Goal: Find specific page/section: Find specific page/section

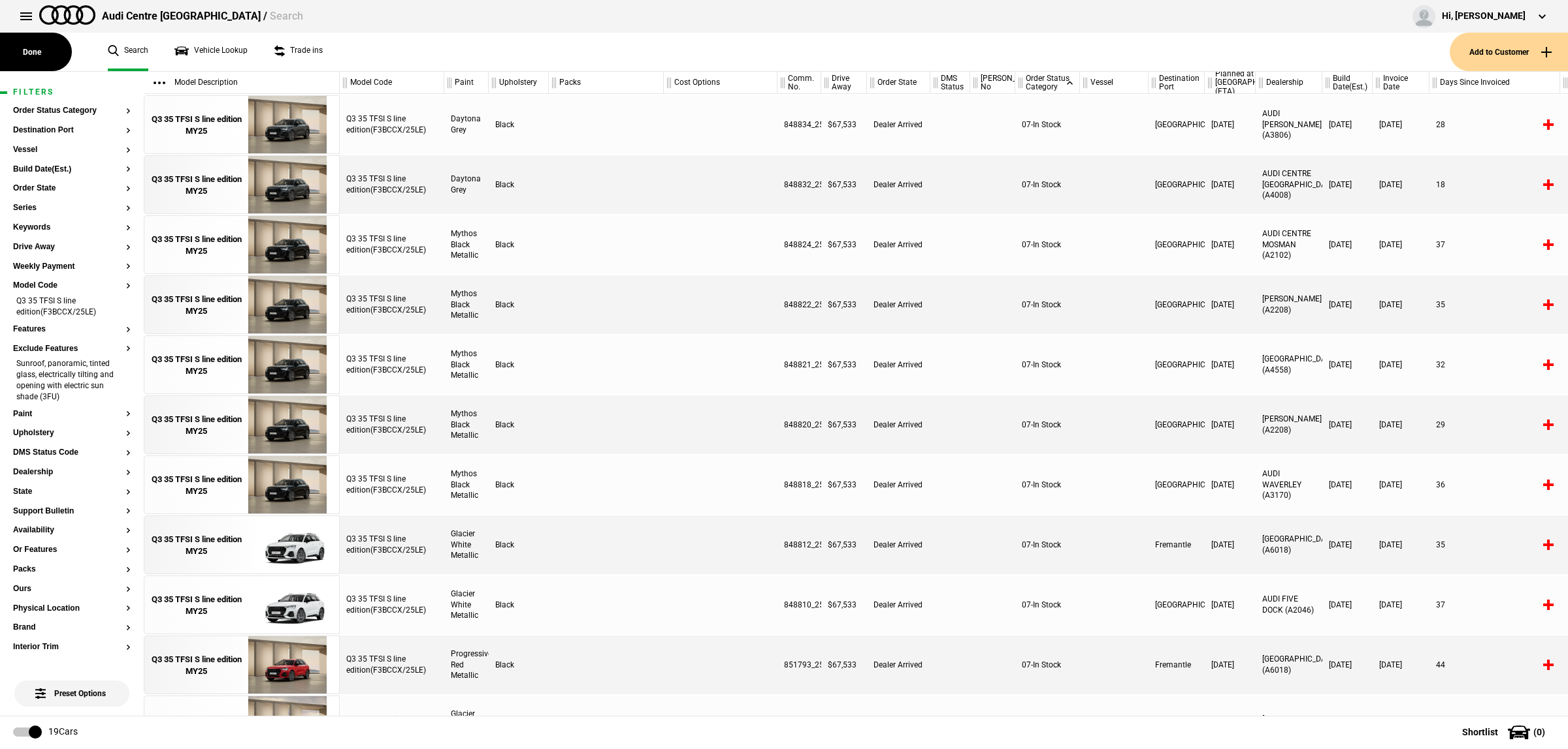
scroll to position [121, 0]
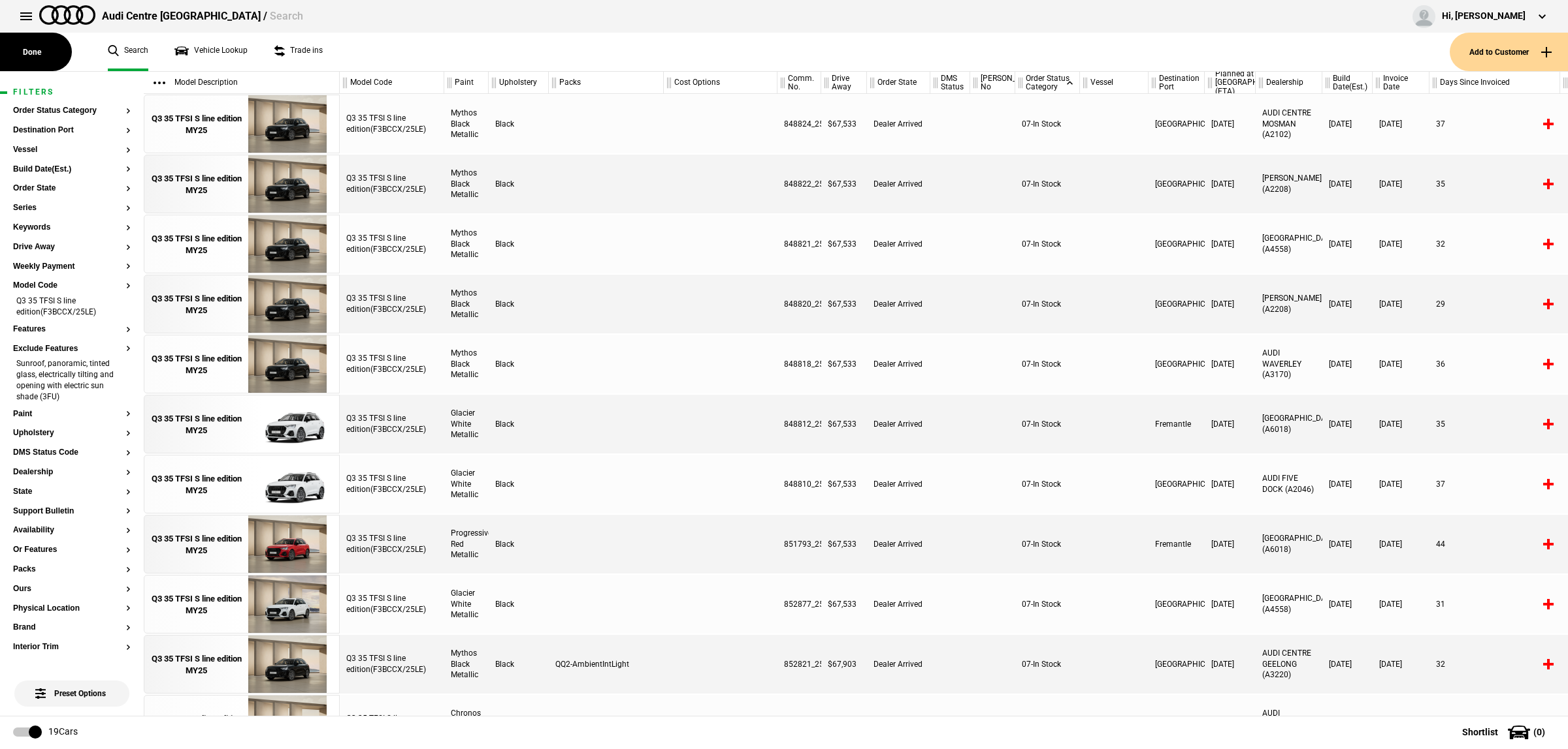
click at [145, 53] on link "Search" at bounding box center [127, 51] width 40 height 39
click at [145, 51] on link "Search" at bounding box center [127, 51] width 40 height 39
click at [28, 15] on button at bounding box center [26, 16] width 26 height 26
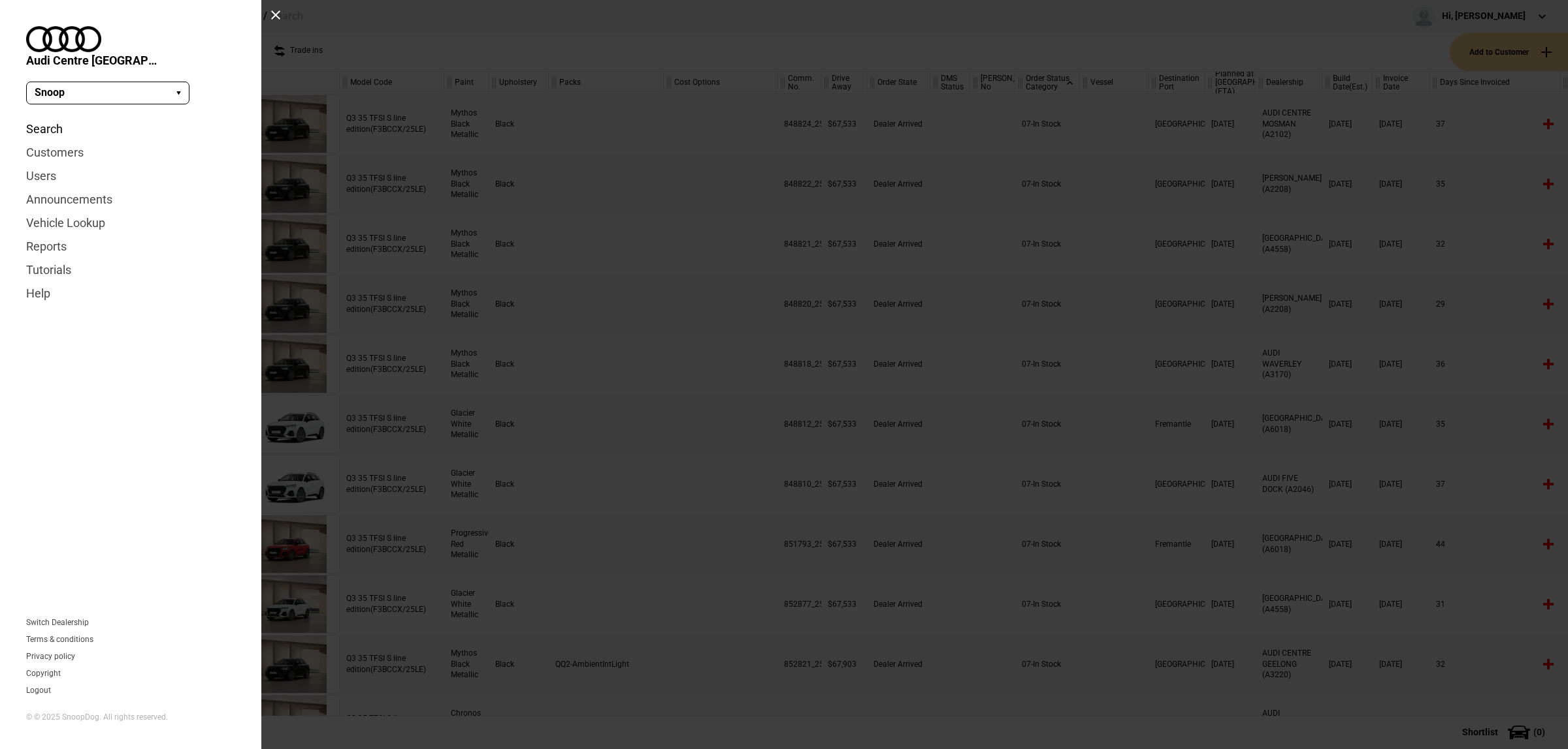
click at [57, 118] on link "Search" at bounding box center [130, 129] width 209 height 23
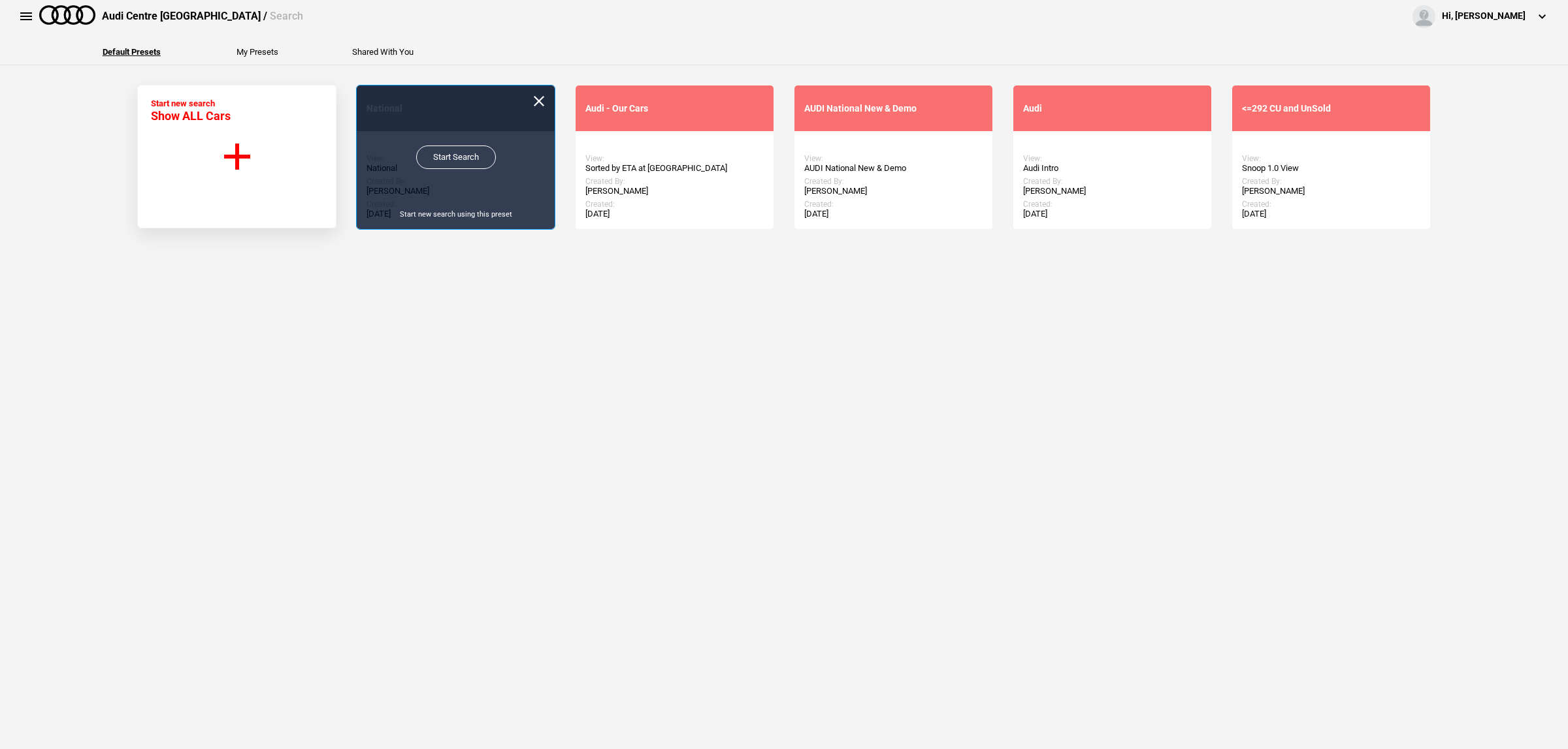
click at [451, 157] on link "Start Search" at bounding box center [456, 157] width 80 height 23
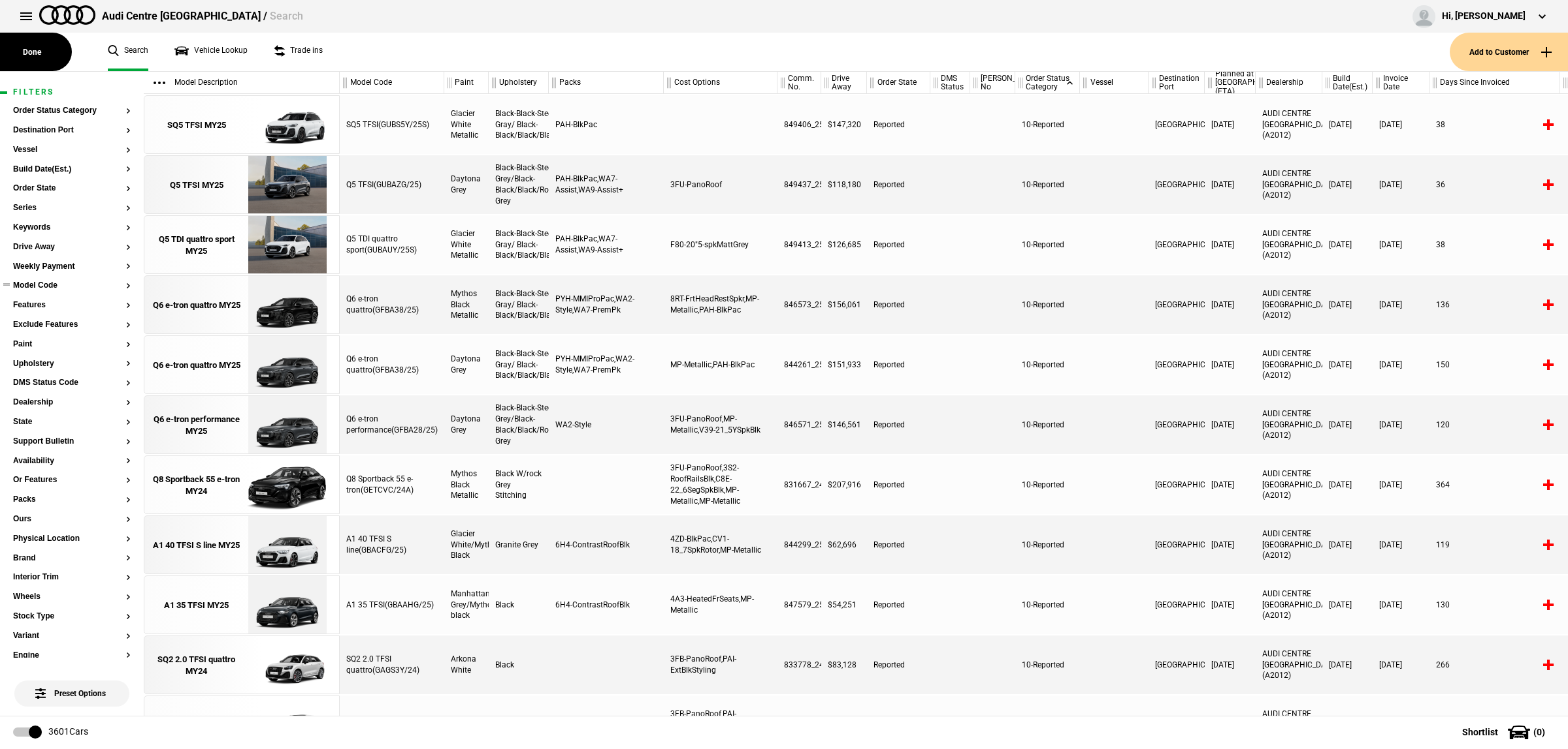
click at [63, 284] on button "Model Code" at bounding box center [72, 286] width 118 height 9
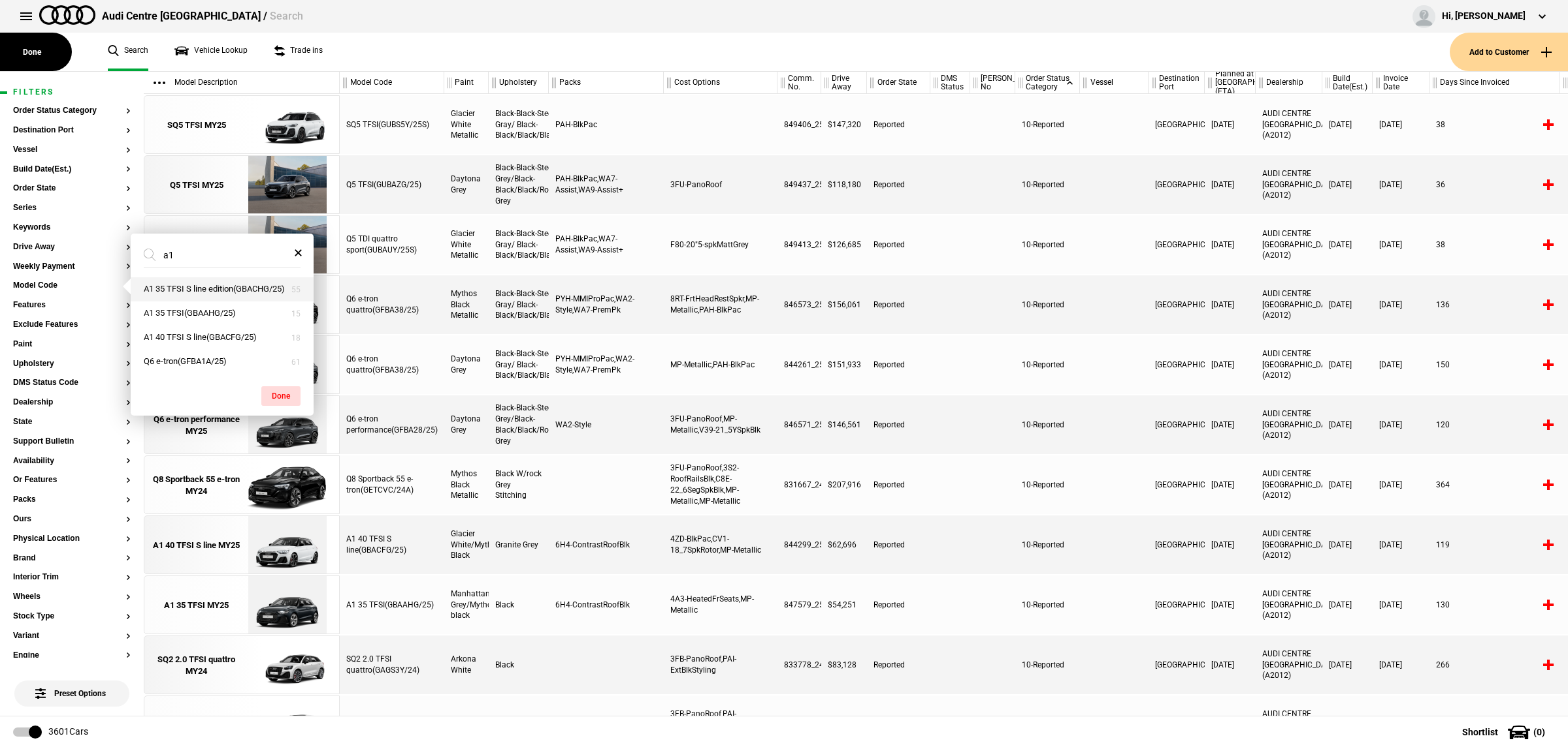
type input "a1"
click at [247, 296] on button "A1 35 TFSI S line edition(GBACHG/25)" at bounding box center [223, 289] width 183 height 24
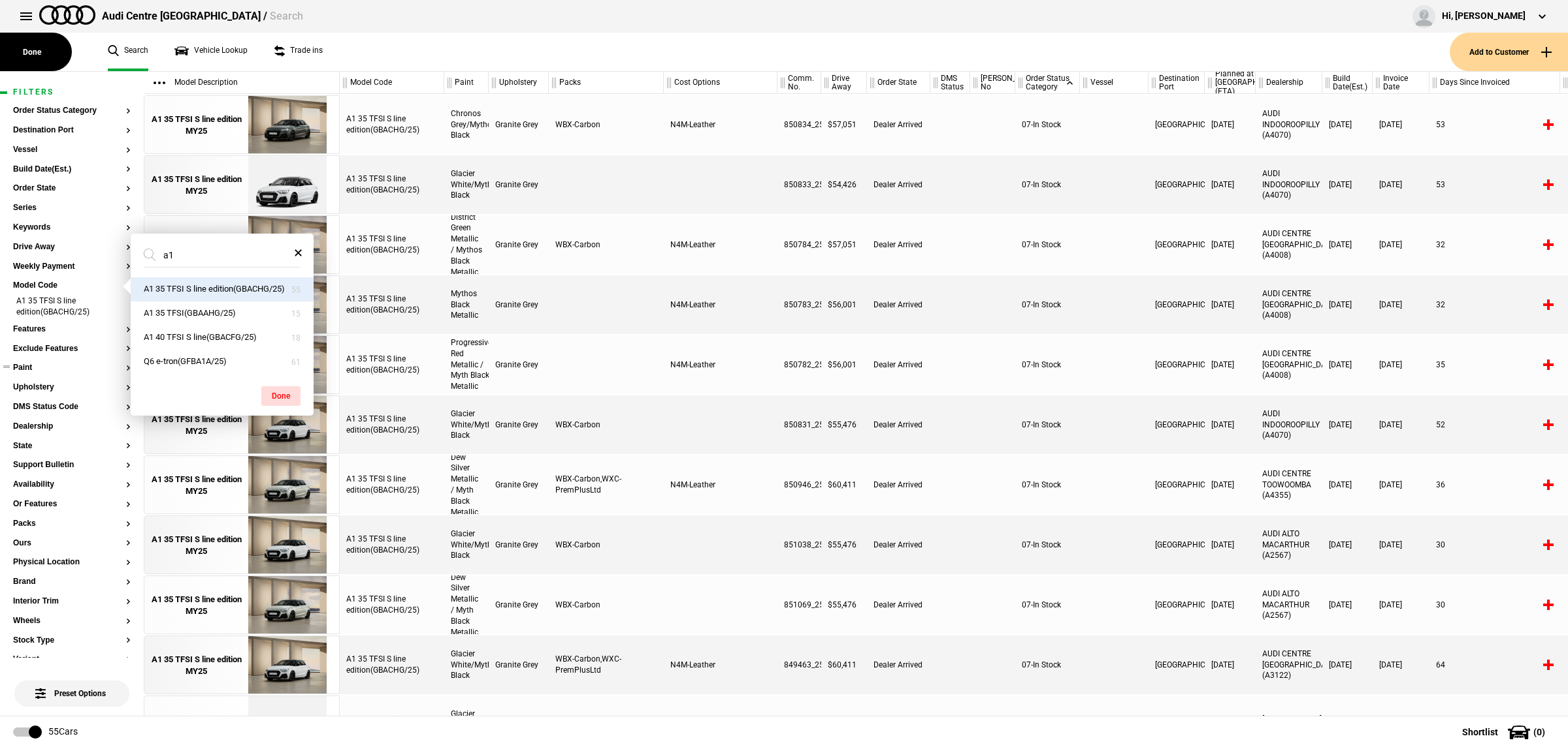
click at [69, 366] on button "Paint" at bounding box center [72, 368] width 118 height 9
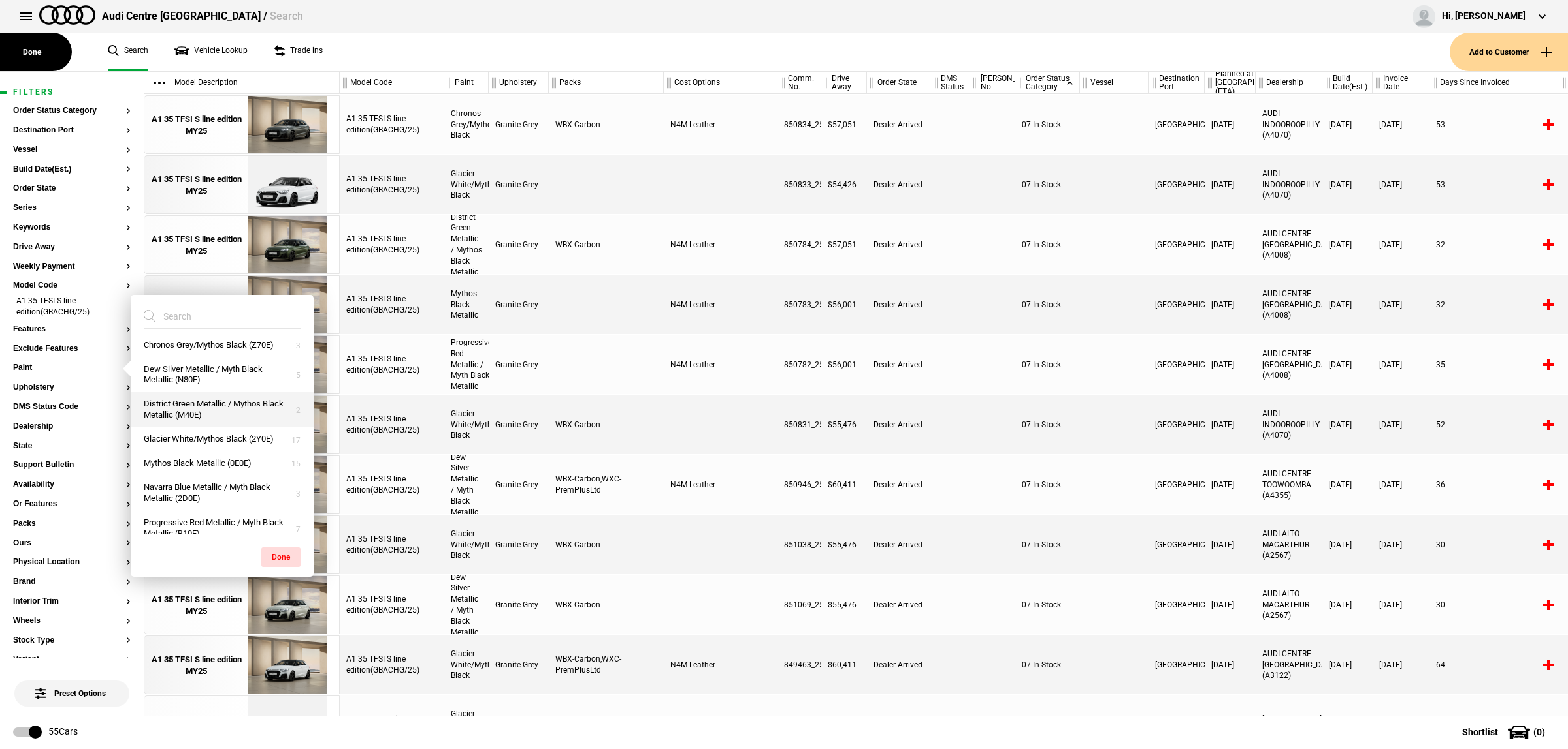
scroll to position [74, 0]
click at [206, 509] on button "Progressive Red Metallic / Myth Black Metallic (B10E)" at bounding box center [223, 517] width 183 height 35
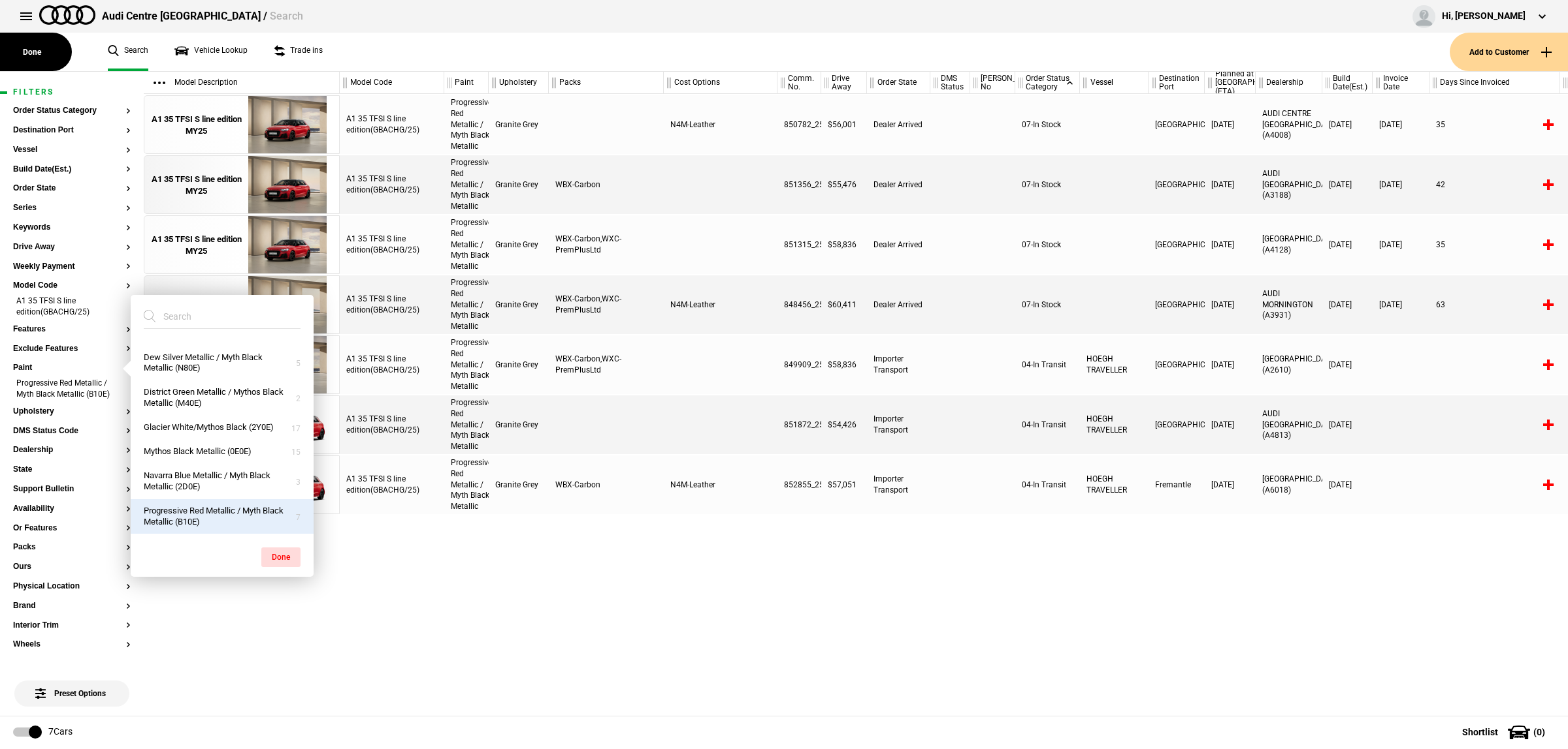
click at [1012, 628] on div "A1 35 TFSI S line edition(GBACHG/25) Progressive Red Metallic / Myth Black Meta…" at bounding box center [953, 405] width 1228 height 623
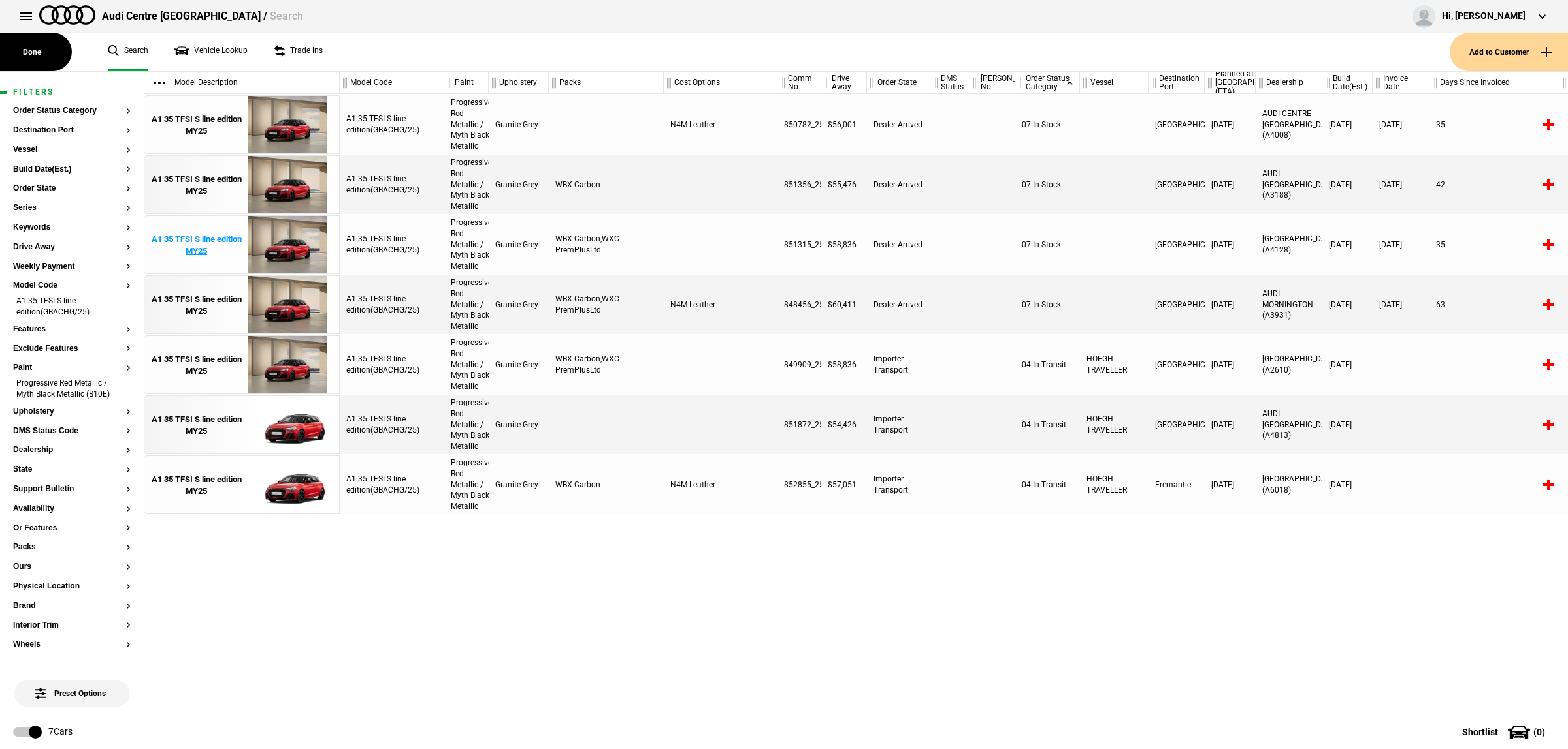
click at [293, 236] on img at bounding box center [286, 245] width 91 height 58
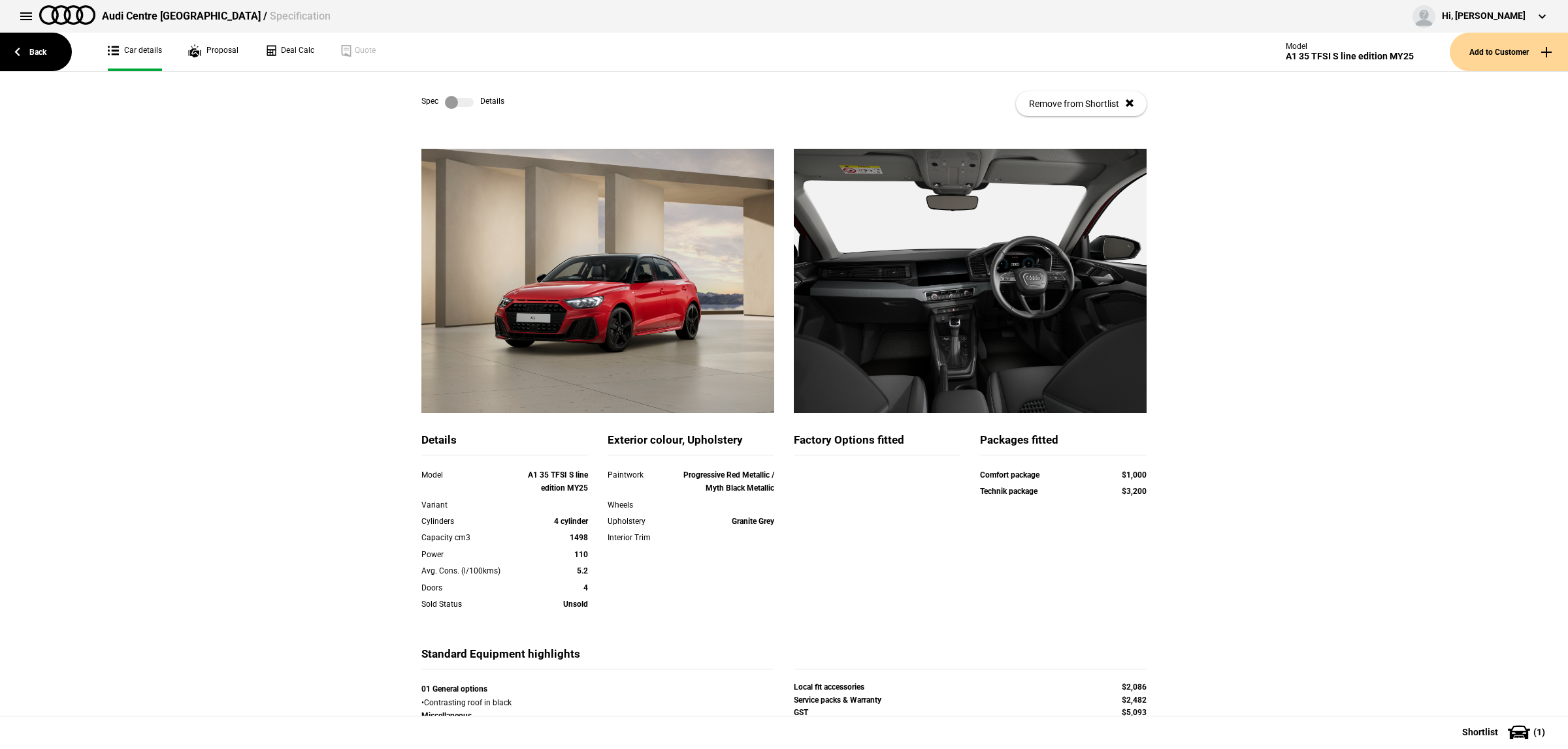
click at [455, 97] on label at bounding box center [460, 102] width 29 height 13
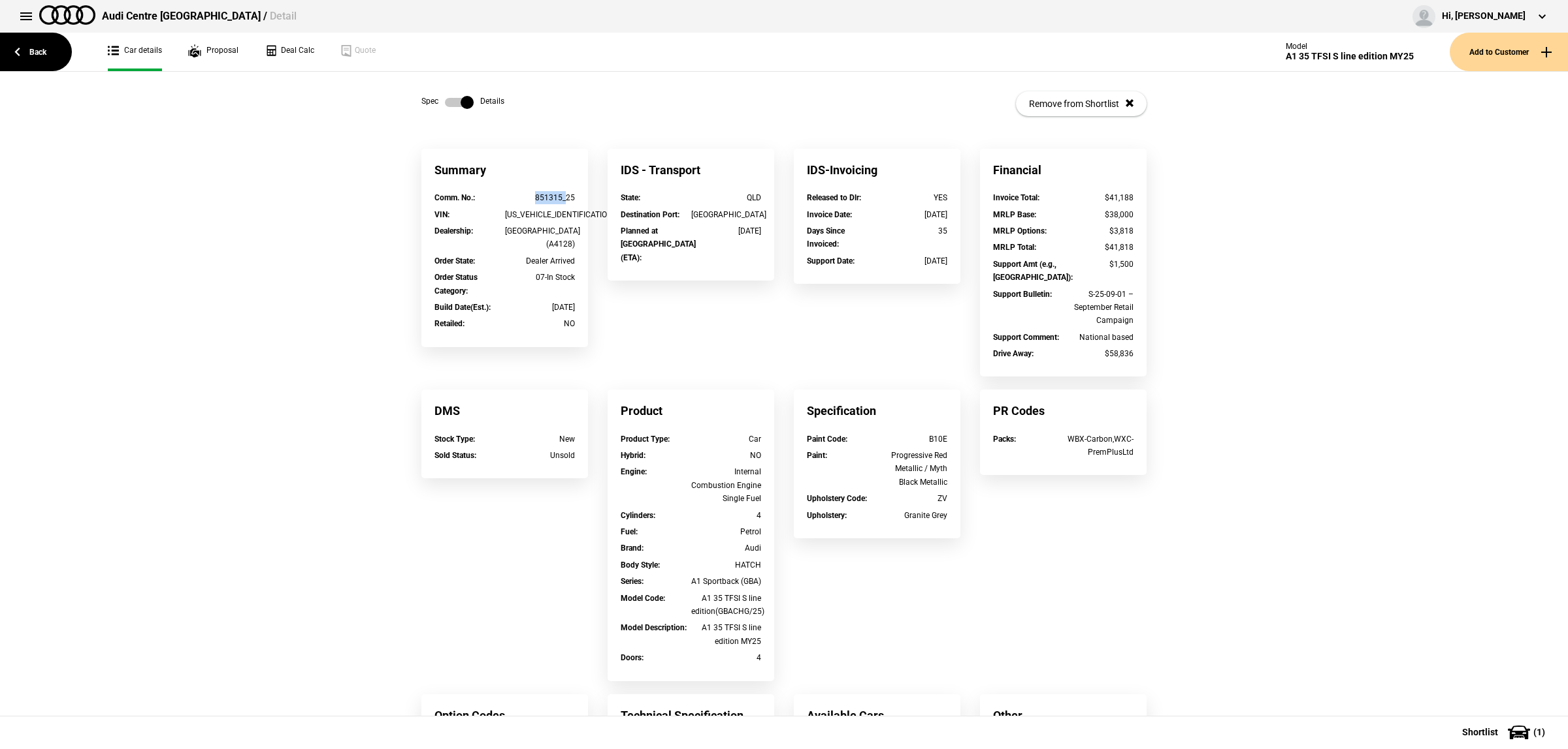
drag, startPoint x: 558, startPoint y: 197, endPoint x: 514, endPoint y: 200, distance: 44.1
click at [512, 197] on div "851315_25" at bounding box center [540, 197] width 71 height 13
click at [30, 44] on link "Back" at bounding box center [36, 51] width 72 height 39
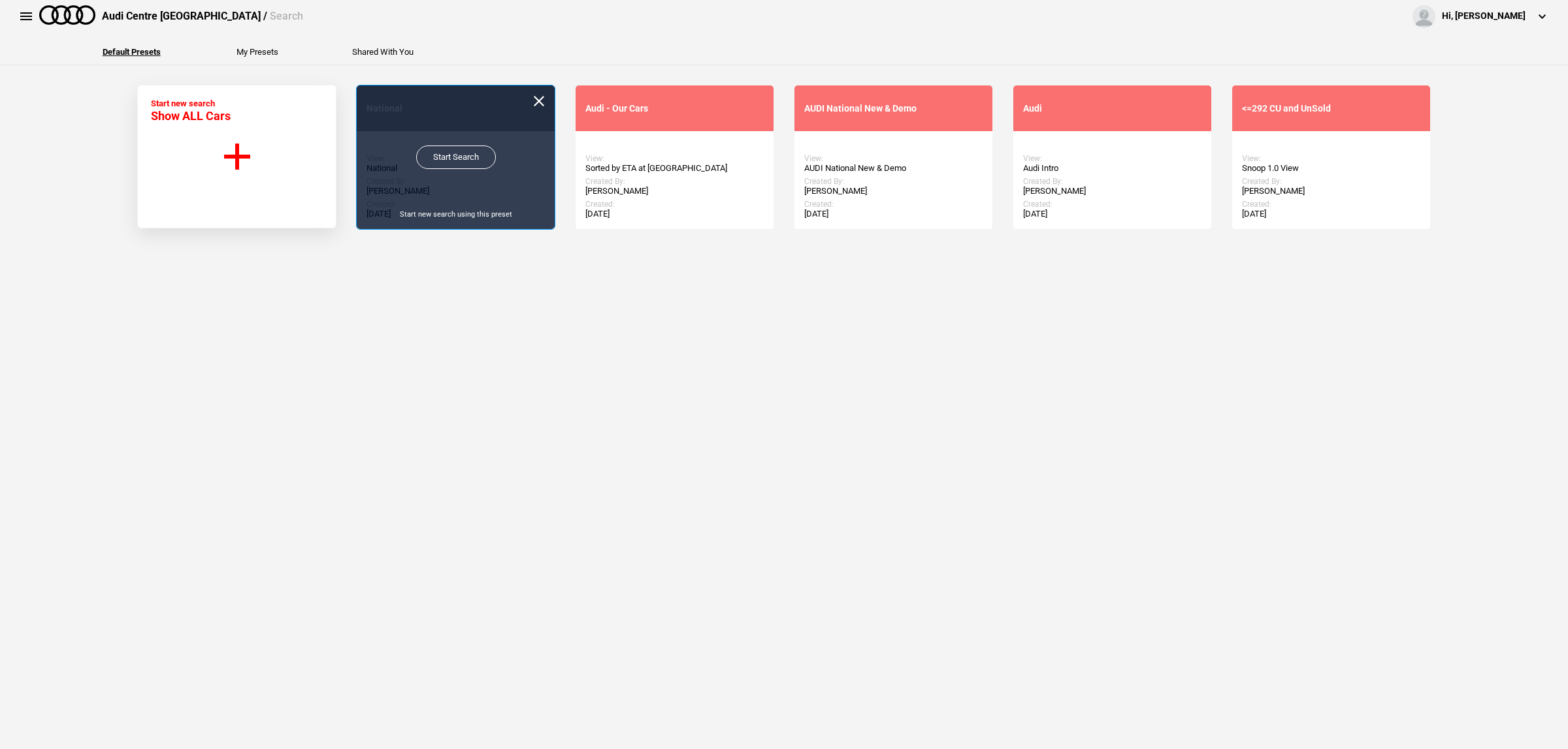
click at [478, 163] on link "Start Search" at bounding box center [456, 157] width 80 height 23
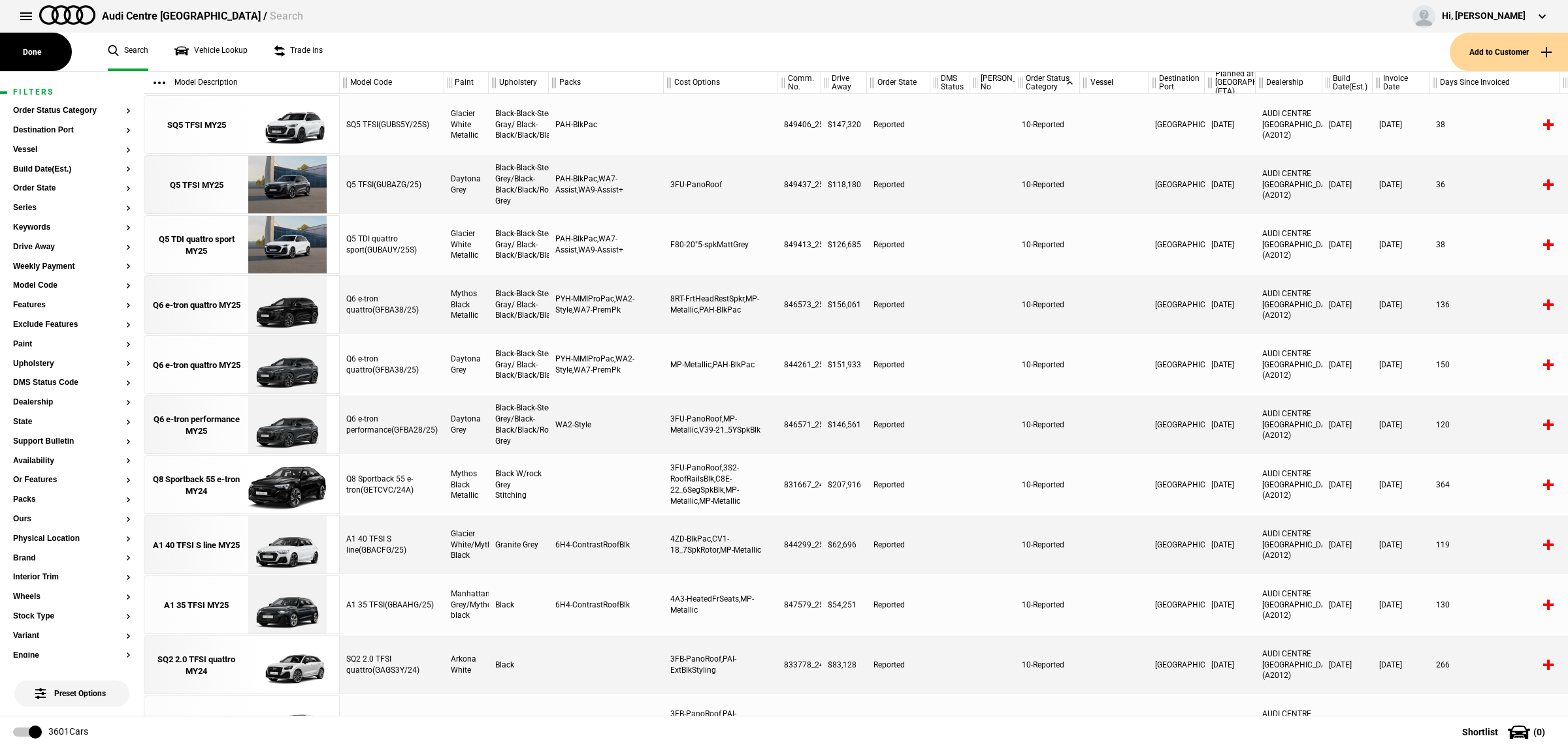
click at [249, 60] on ul "Search Vehicle Lookup Trade ins" at bounding box center [772, 51] width 1354 height 39
click at [240, 54] on link "Vehicle Lookup" at bounding box center [211, 51] width 74 height 39
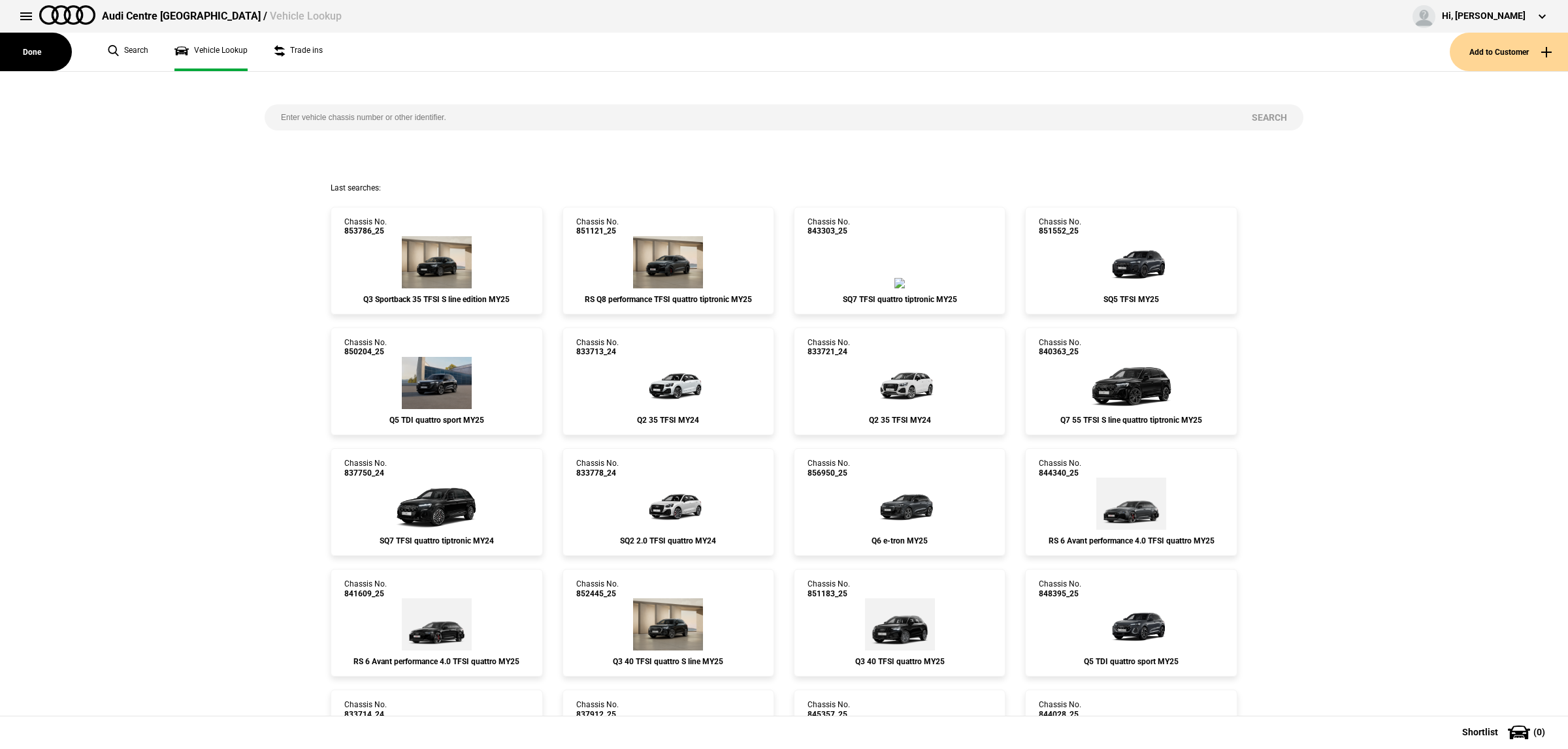
click at [733, 118] on input "search" at bounding box center [749, 117] width 970 height 26
paste input "850127"
type input "850127"
click at [1258, 117] on button "Search" at bounding box center [1269, 117] width 68 height 26
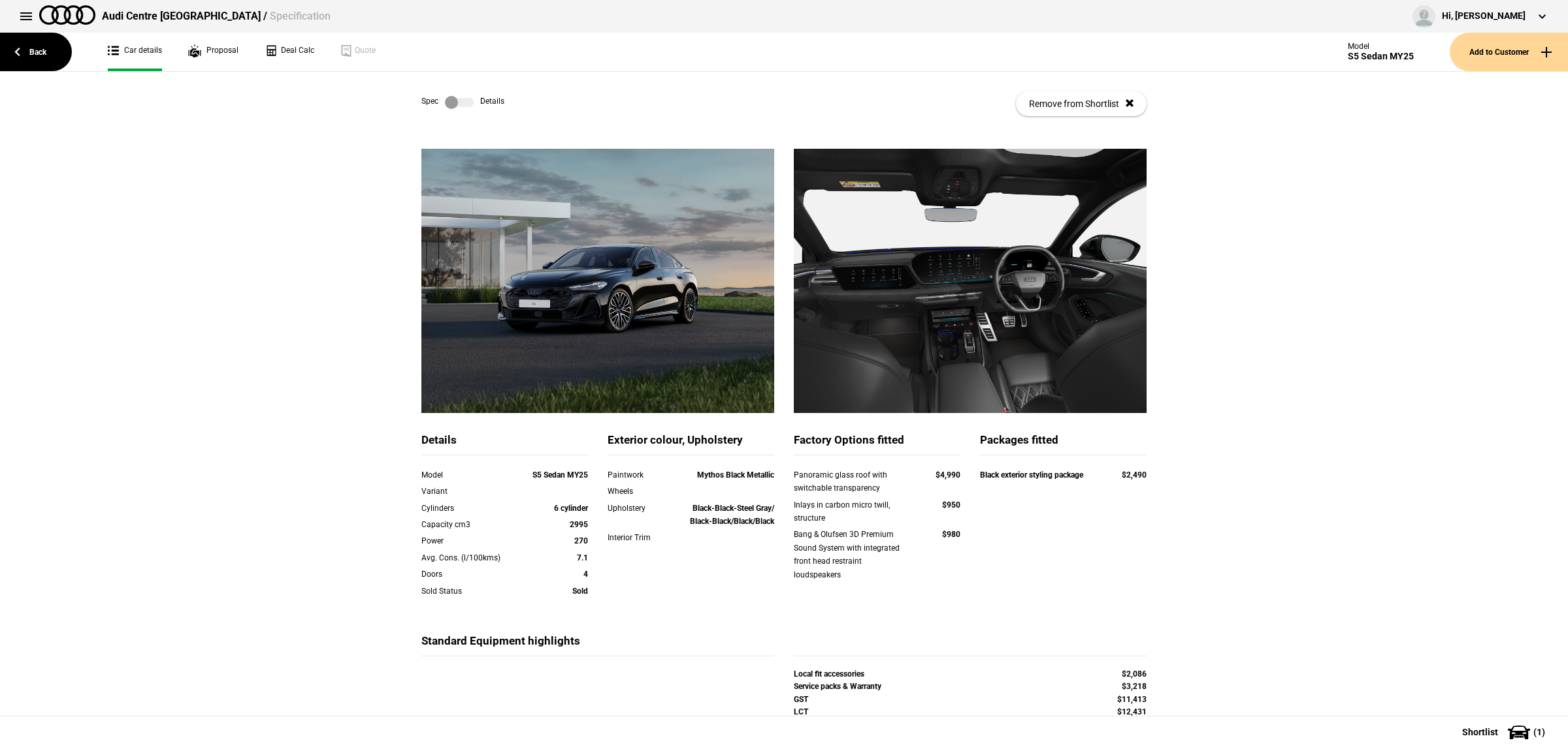
click at [455, 105] on label at bounding box center [460, 102] width 29 height 13
